Goal: Transaction & Acquisition: Purchase product/service

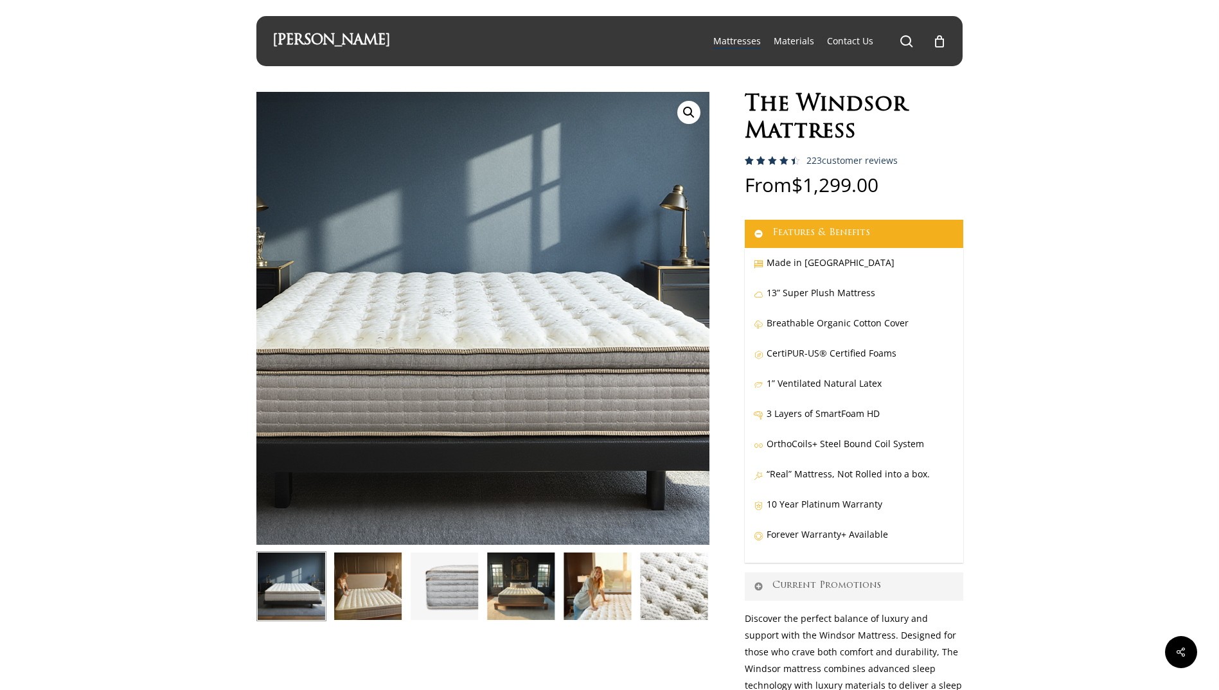
click at [528, 362] on img at bounding box center [464, 300] width 643 height 643
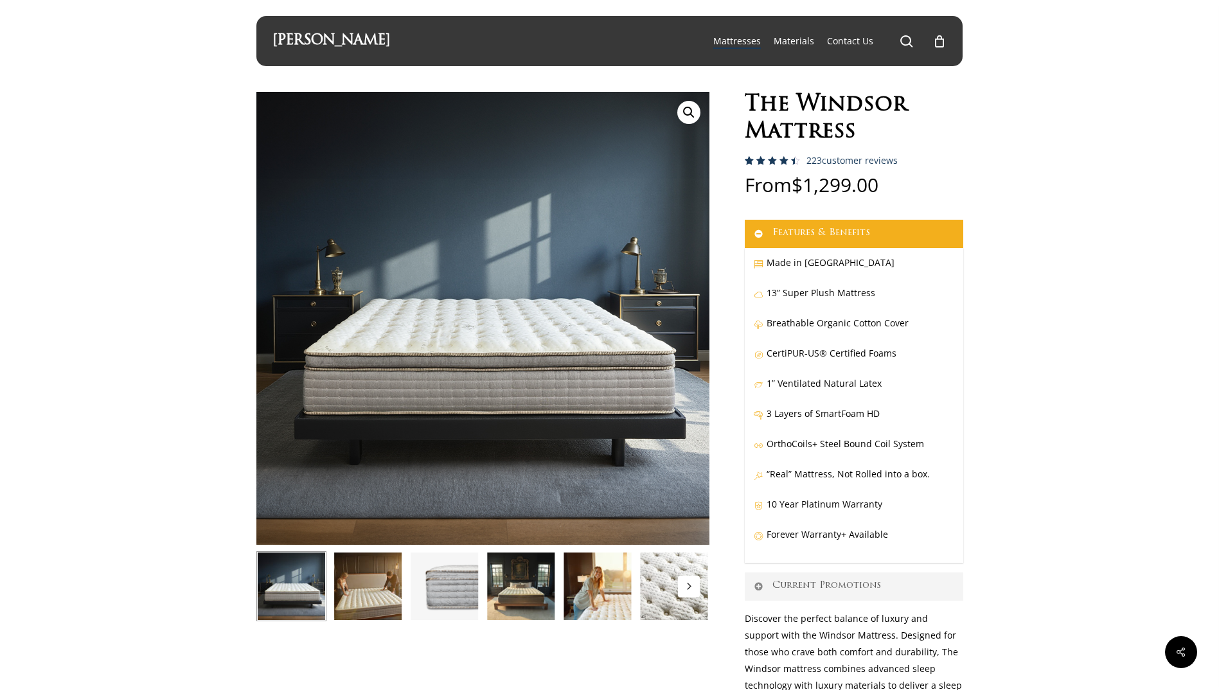
click at [389, 592] on img at bounding box center [368, 586] width 70 height 70
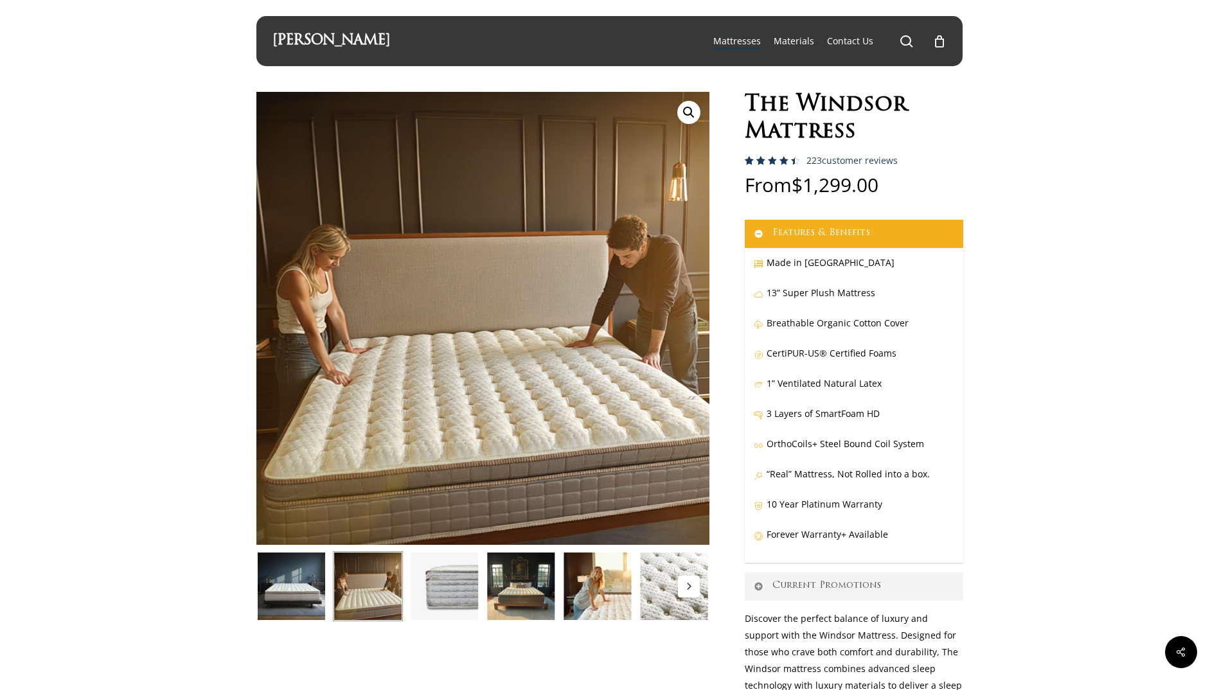
click at [505, 579] on img at bounding box center [521, 586] width 70 height 70
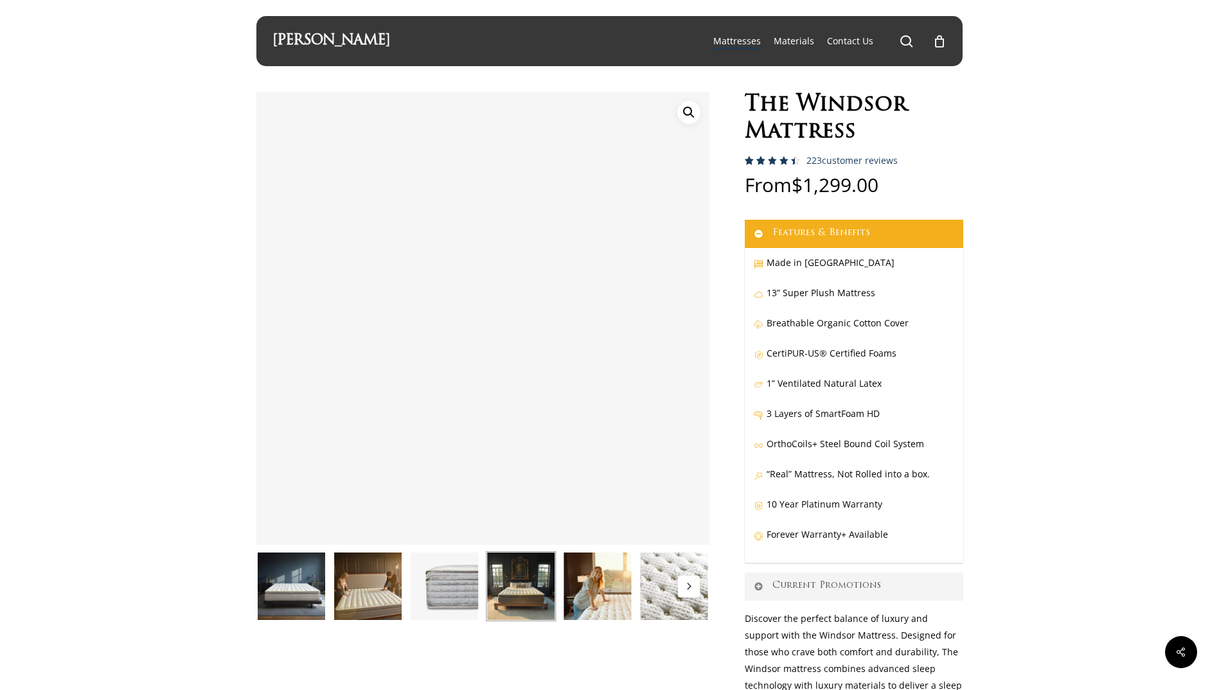
click at [572, 582] on img at bounding box center [597, 586] width 70 height 70
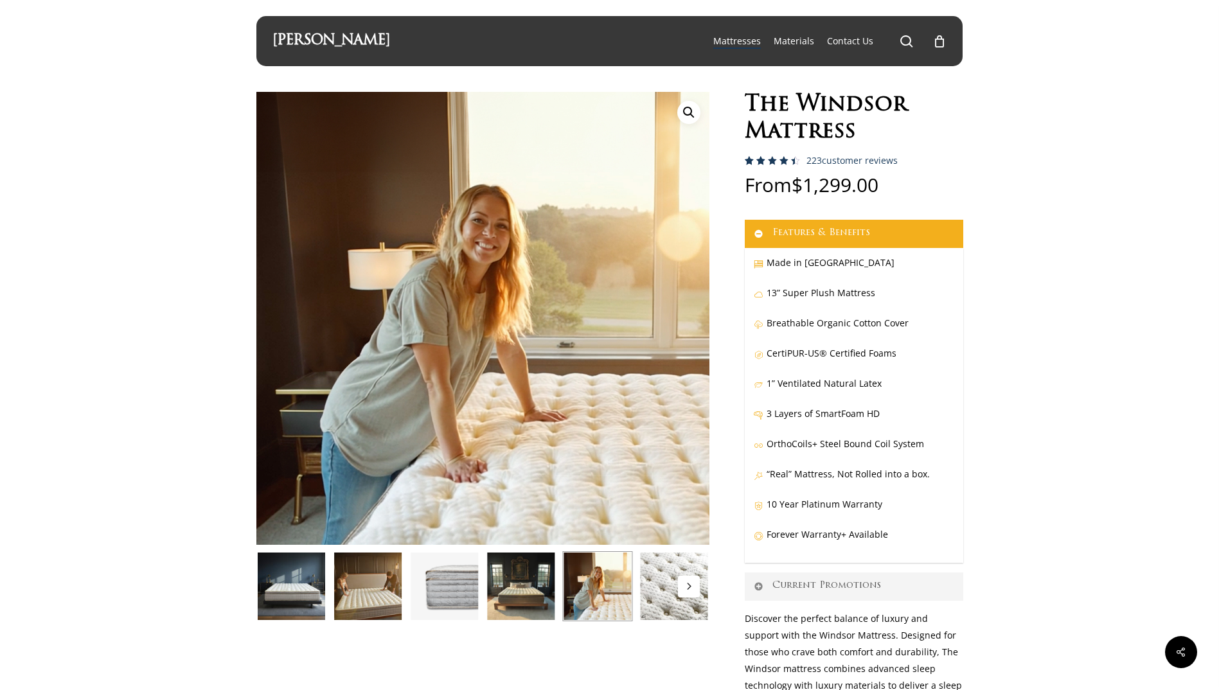
click at [664, 609] on img at bounding box center [674, 586] width 70 height 70
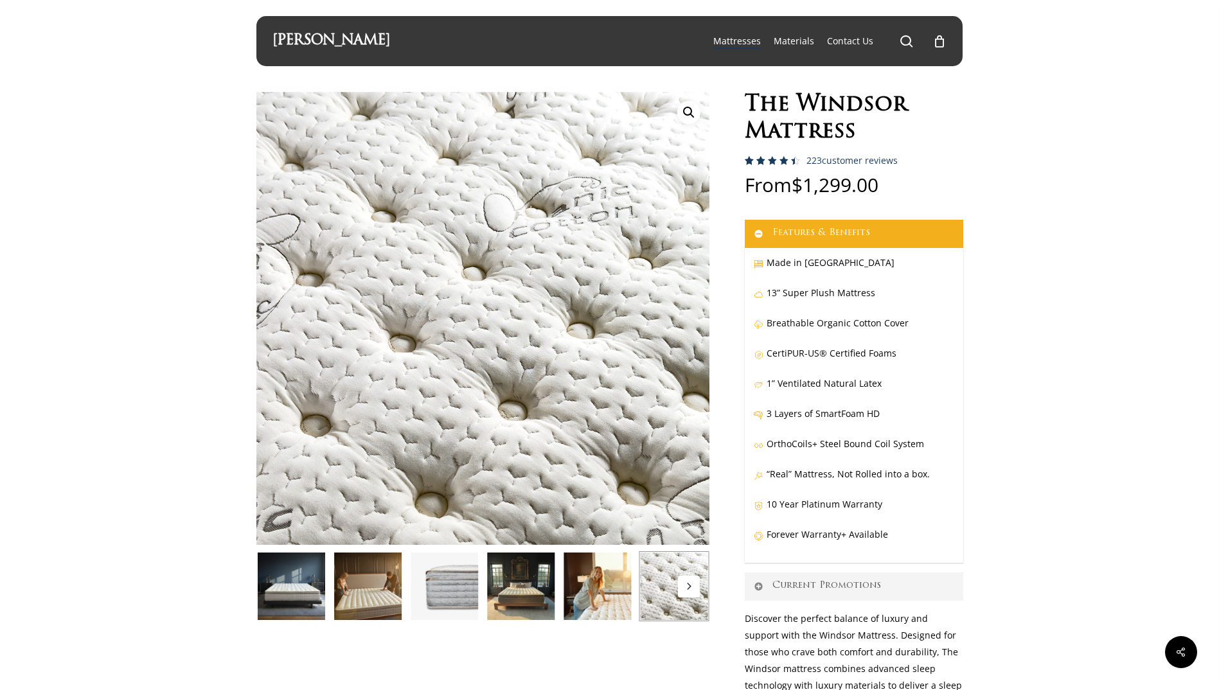
click at [688, 589] on icon "Next" at bounding box center [688, 586] width 6 height 6
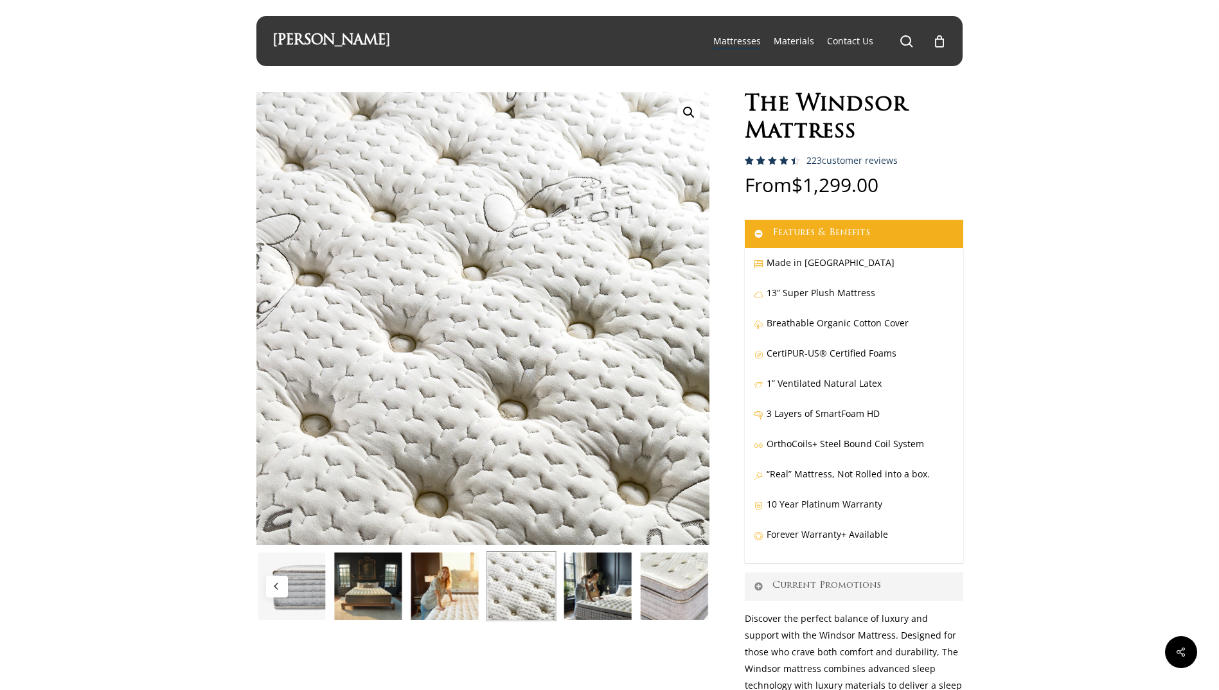
click at [686, 586] on img at bounding box center [674, 586] width 70 height 70
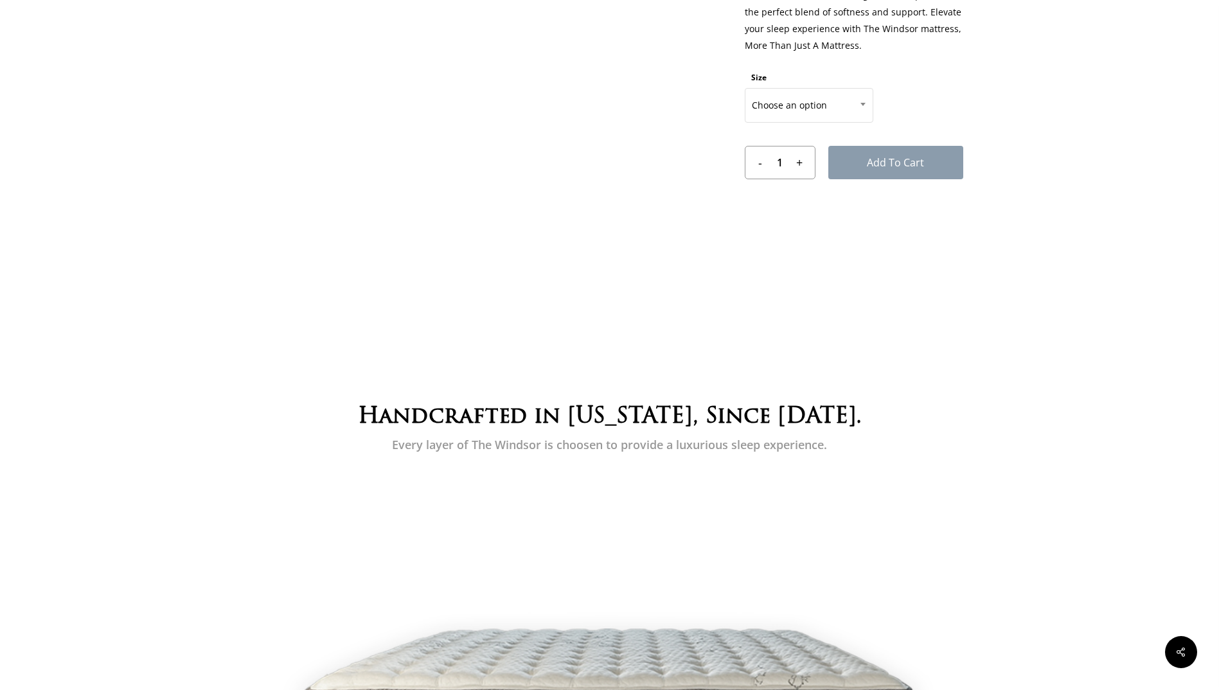
scroll to position [514, 0]
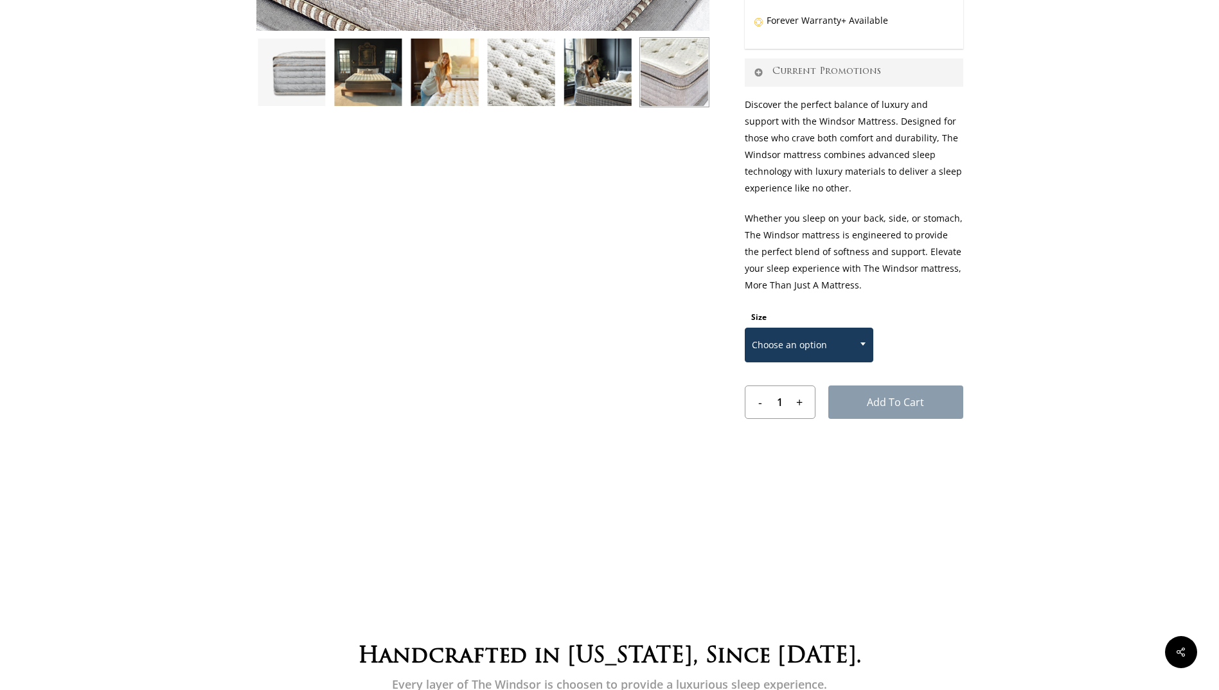
click at [828, 358] on span "Choose an option" at bounding box center [808, 345] width 127 height 27
select select "QUEEN"
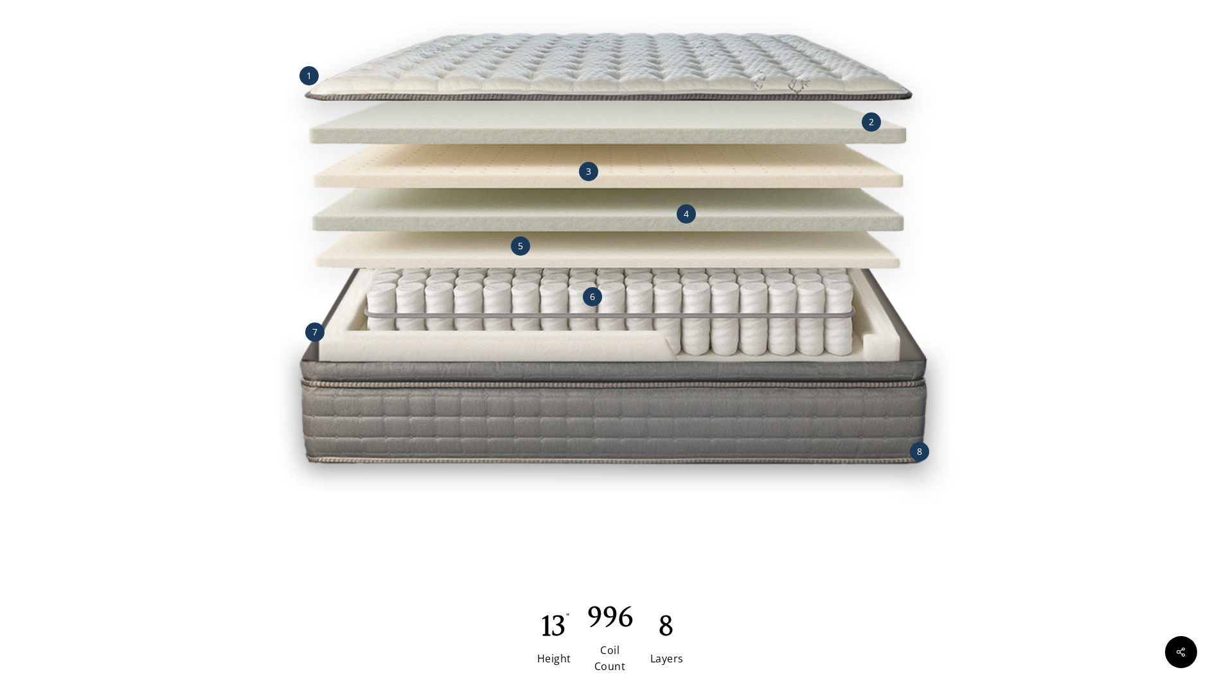
scroll to position [1157, 0]
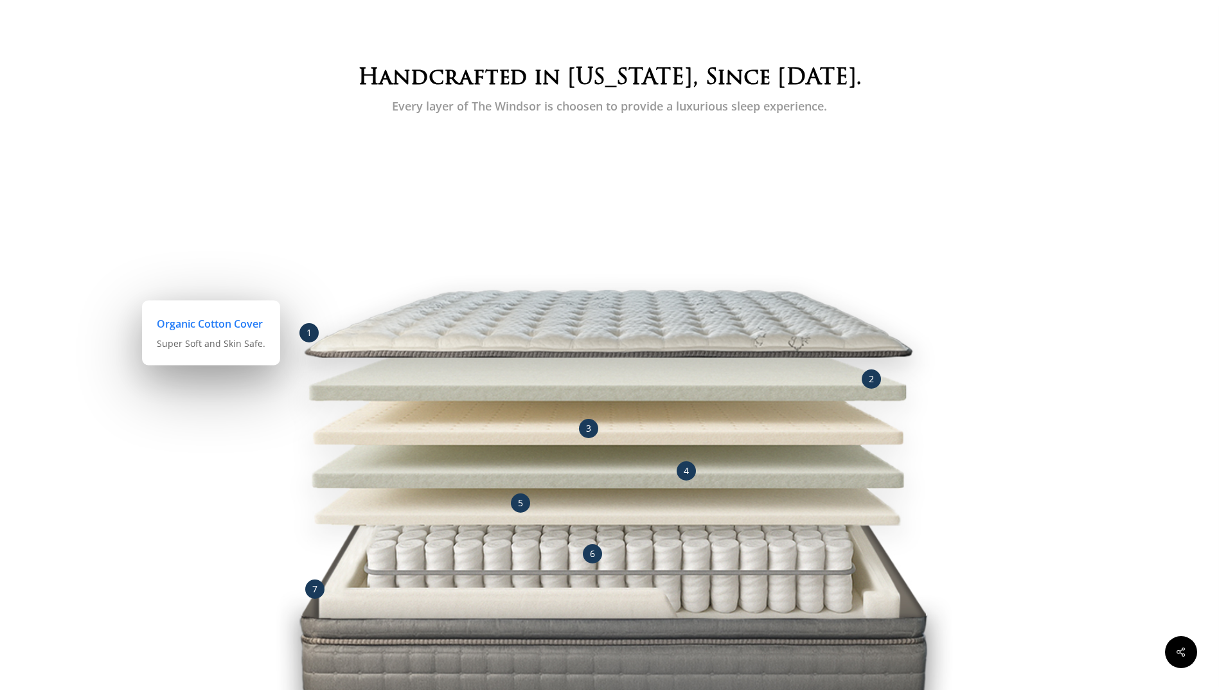
click at [303, 332] on div "1" at bounding box center [308, 332] width 19 height 19
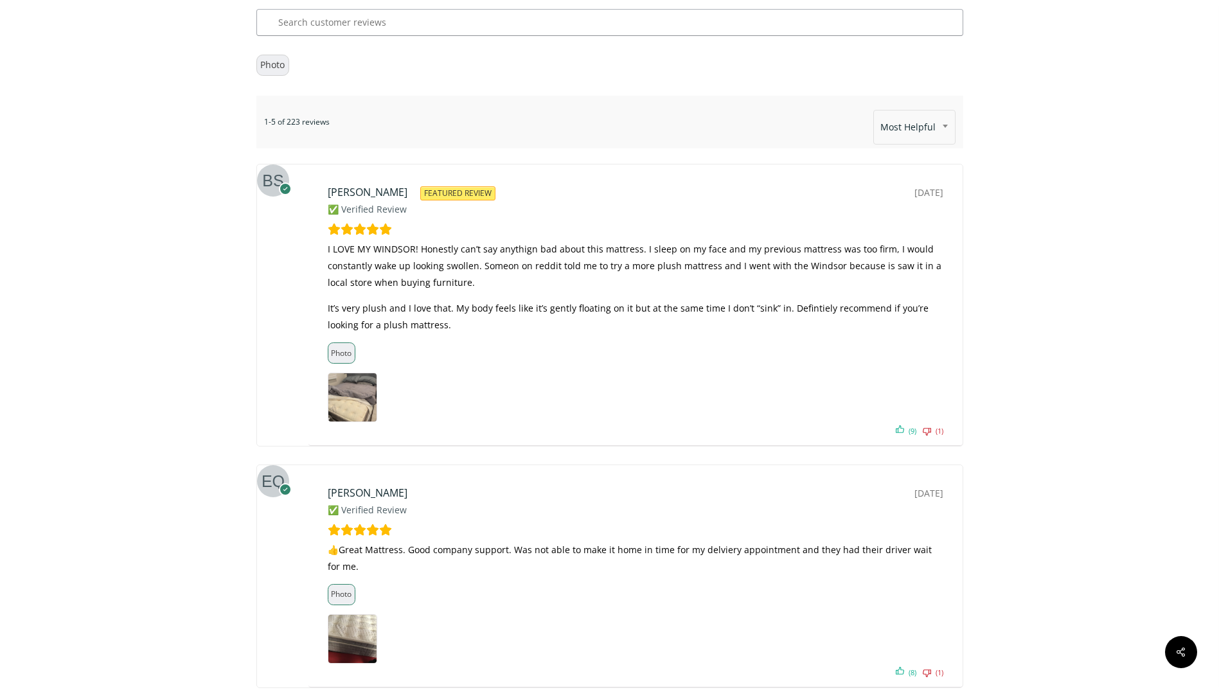
scroll to position [7775, 0]
